Goal: Task Accomplishment & Management: Use online tool/utility

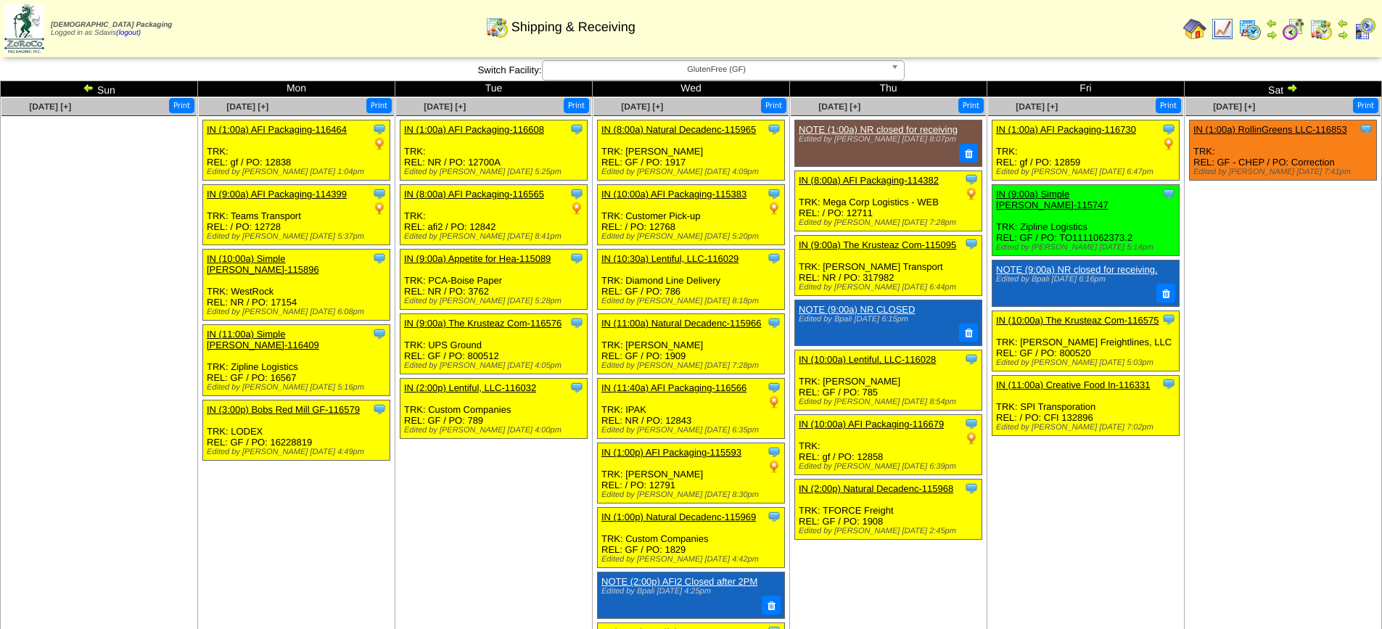
click at [706, 67] on span "GlutenFree (GF)" at bounding box center [716, 69] width 337 height 17
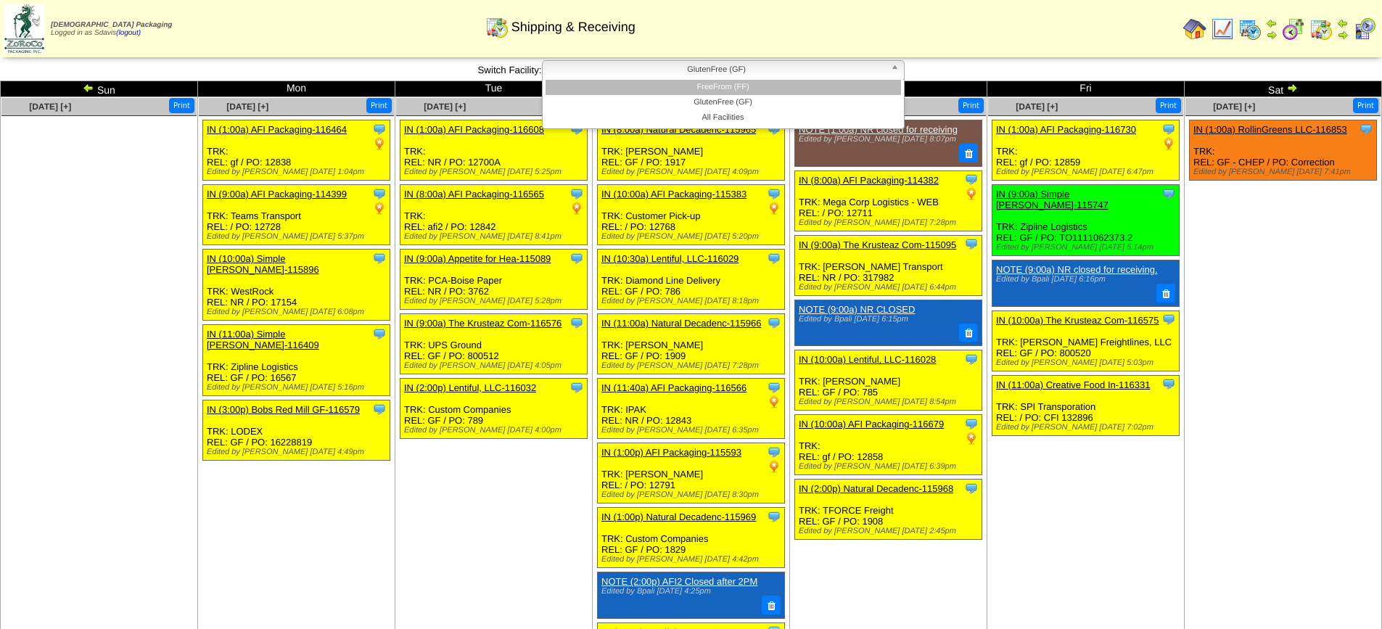
click at [701, 87] on li "FreeFrom (FF)" at bounding box center [722, 87] width 355 height 15
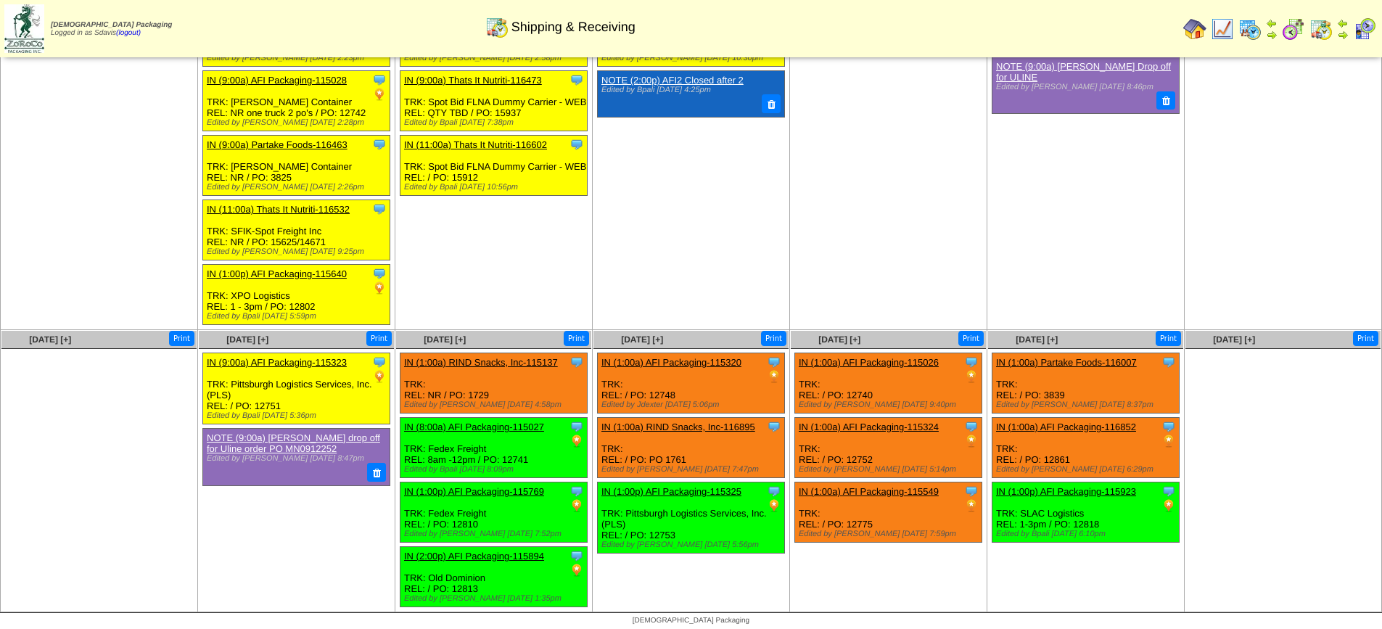
scroll to position [182, 0]
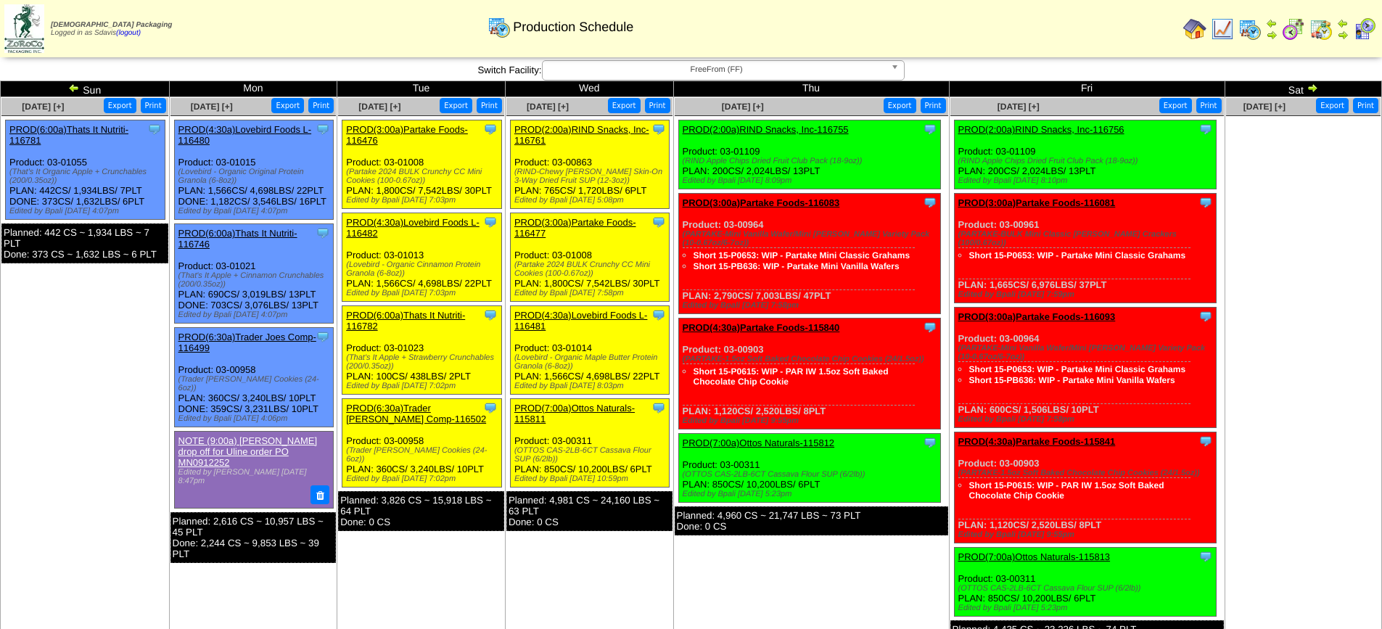
click at [580, 127] on link "PROD(2:00a)RIND Snacks, Inc-116761" at bounding box center [581, 135] width 135 height 22
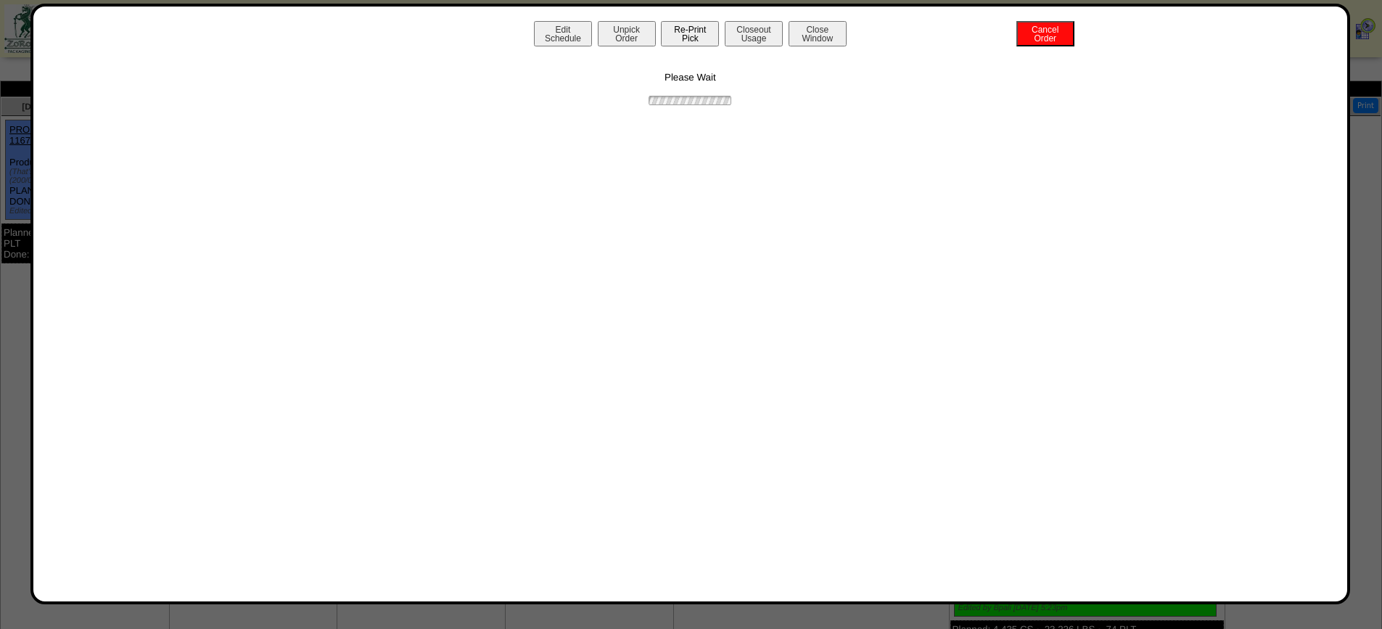
click at [684, 37] on button "Re-Print Pick" at bounding box center [690, 33] width 58 height 25
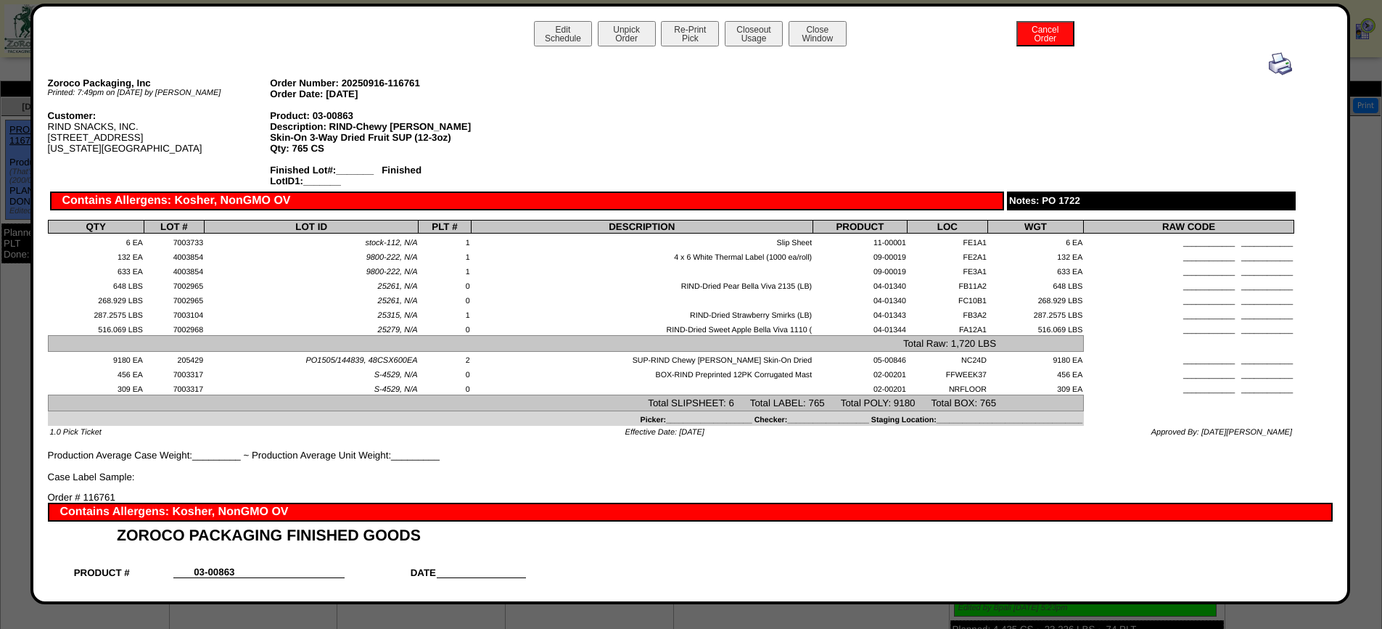
click at [1269, 57] on img at bounding box center [1280, 63] width 23 height 23
